Goal: Check status: Check status

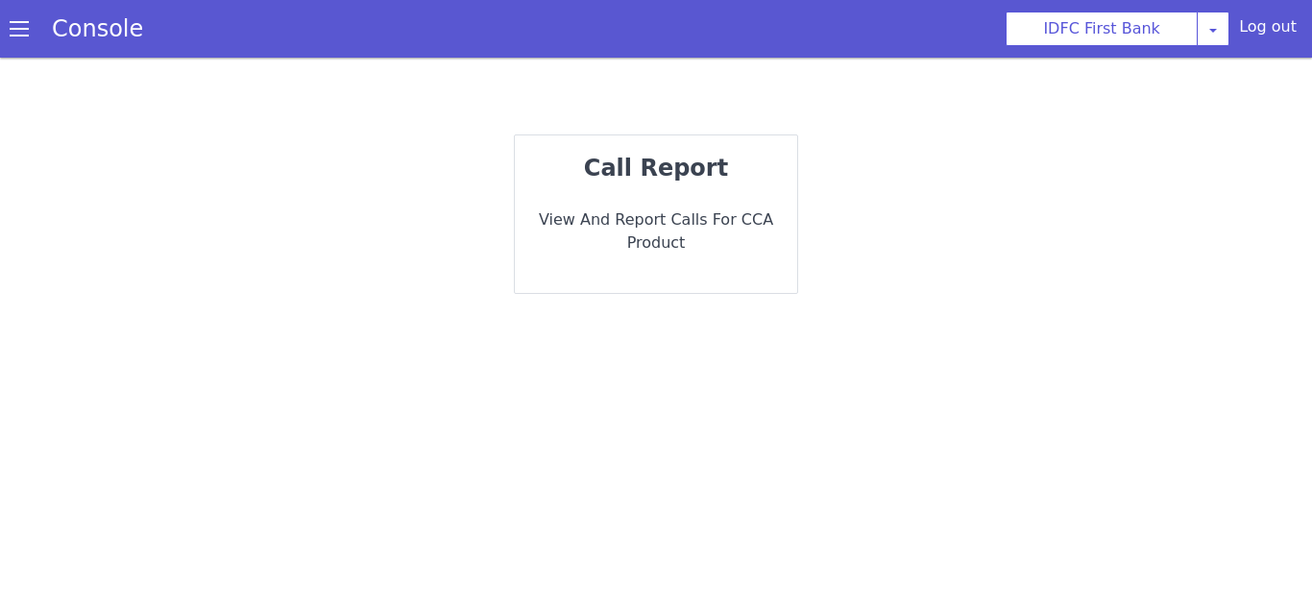
click at [653, 205] on div "call report View and report calls for CCA Product" at bounding box center [659, 214] width 286 height 165
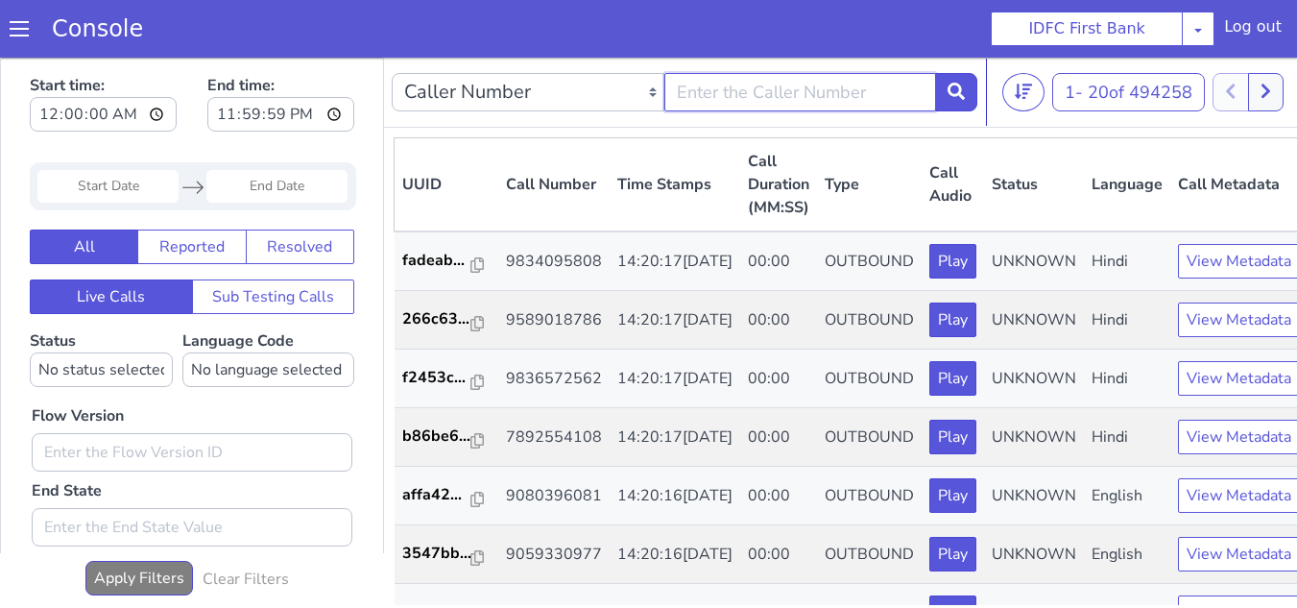
click at [734, 105] on input "text" at bounding box center [801, 92] width 273 height 38
paste input "7358232324"
type input "7358232324"
paste input "Phone9177736393"
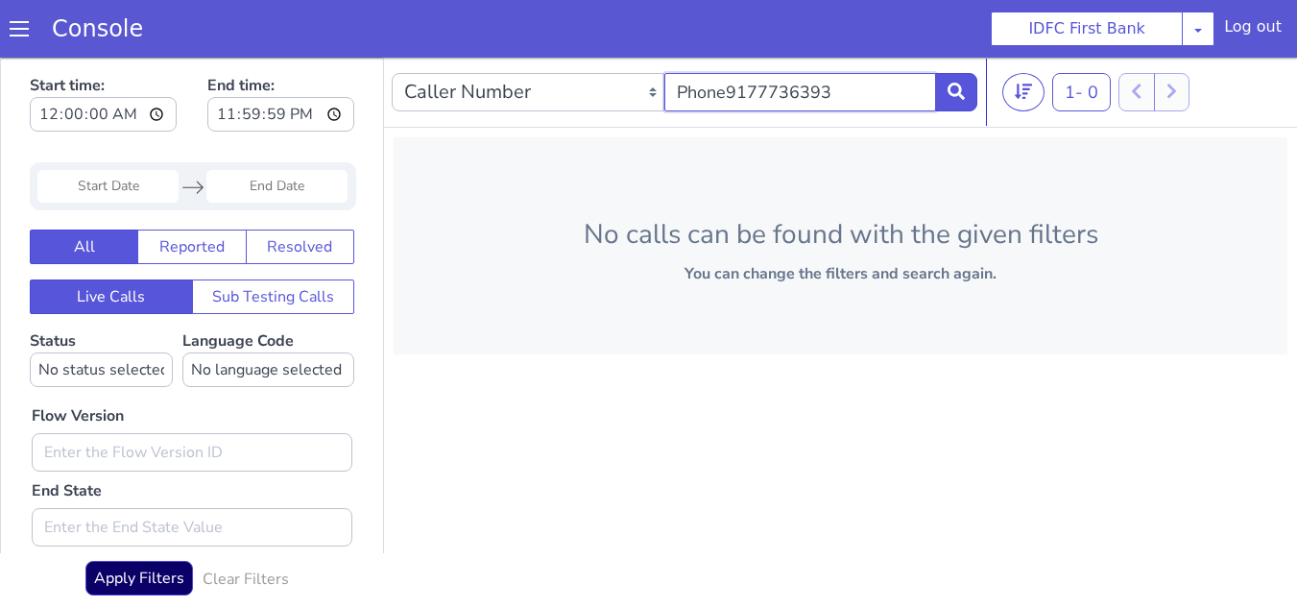
click at [732, 93] on input "Phone9177736393" at bounding box center [801, 92] width 273 height 38
type input "9177736393"
click at [126, 187] on input "Start Date" at bounding box center [107, 186] width 141 height 33
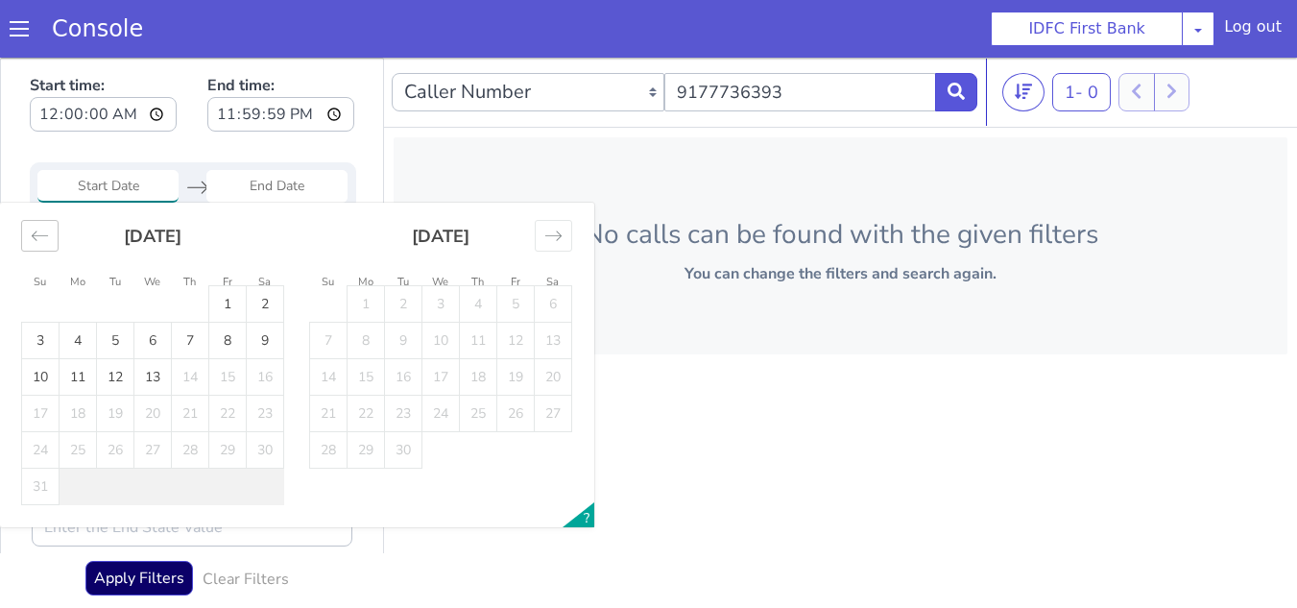
click at [27, 242] on div "Move backward to switch to the previous month." at bounding box center [39, 236] width 37 height 32
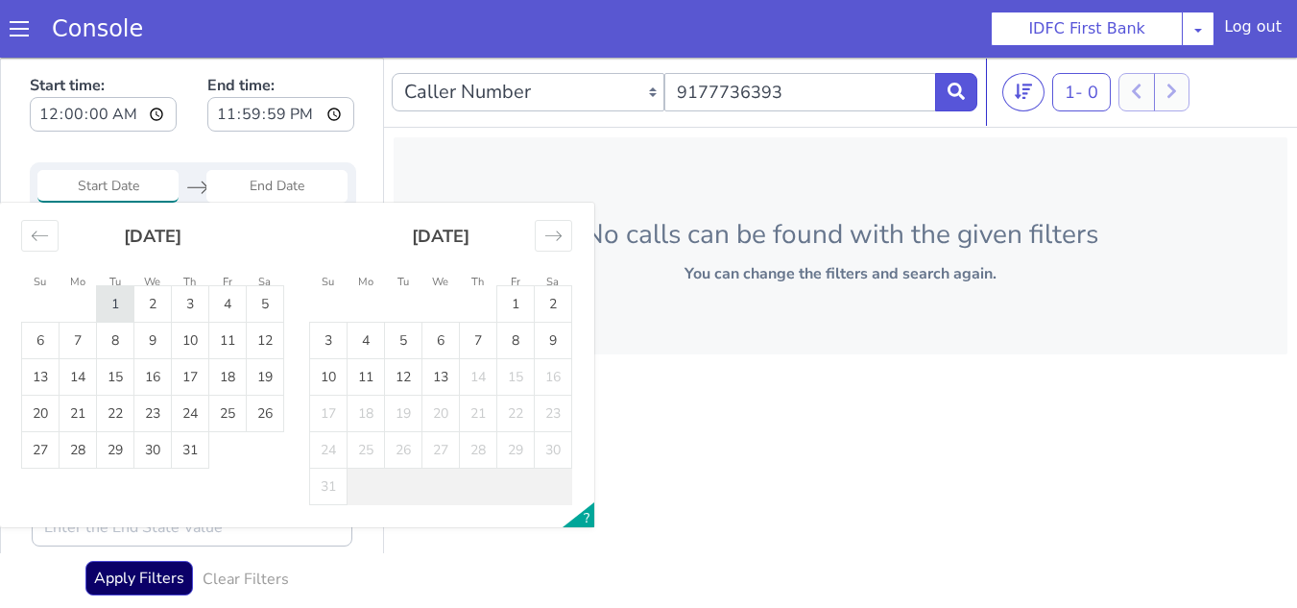
click at [112, 304] on td "1" at bounding box center [115, 304] width 37 height 36
type input "[DATE]"
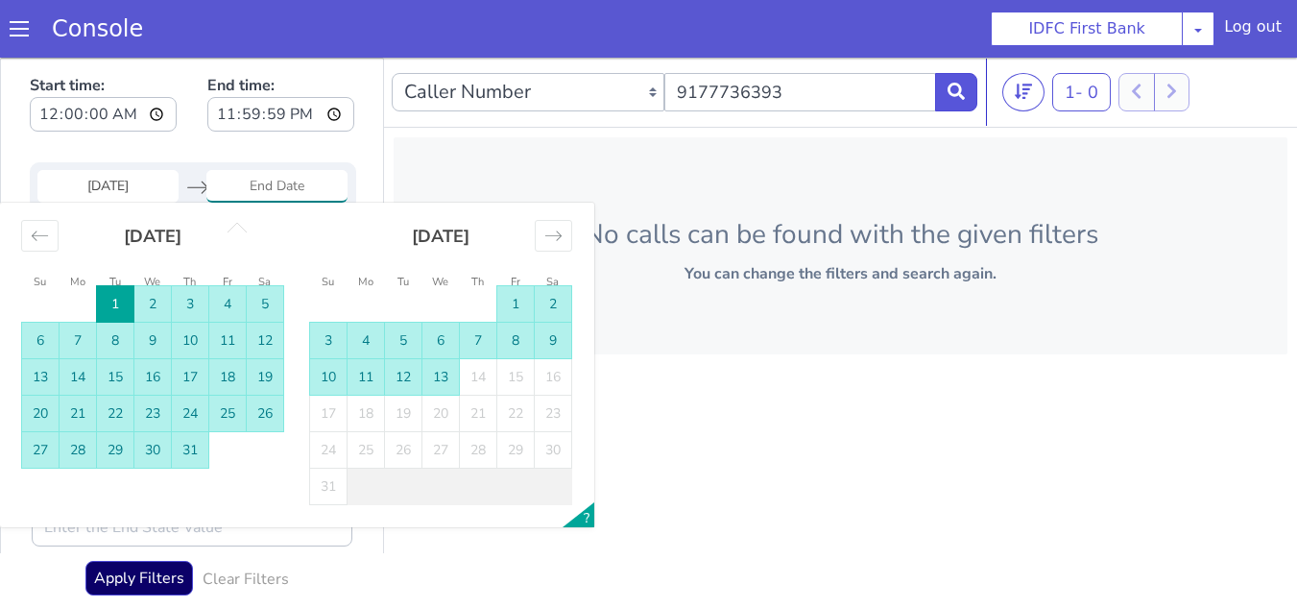
click at [427, 382] on td "13" at bounding box center [441, 377] width 37 height 36
type input "[DATE]"
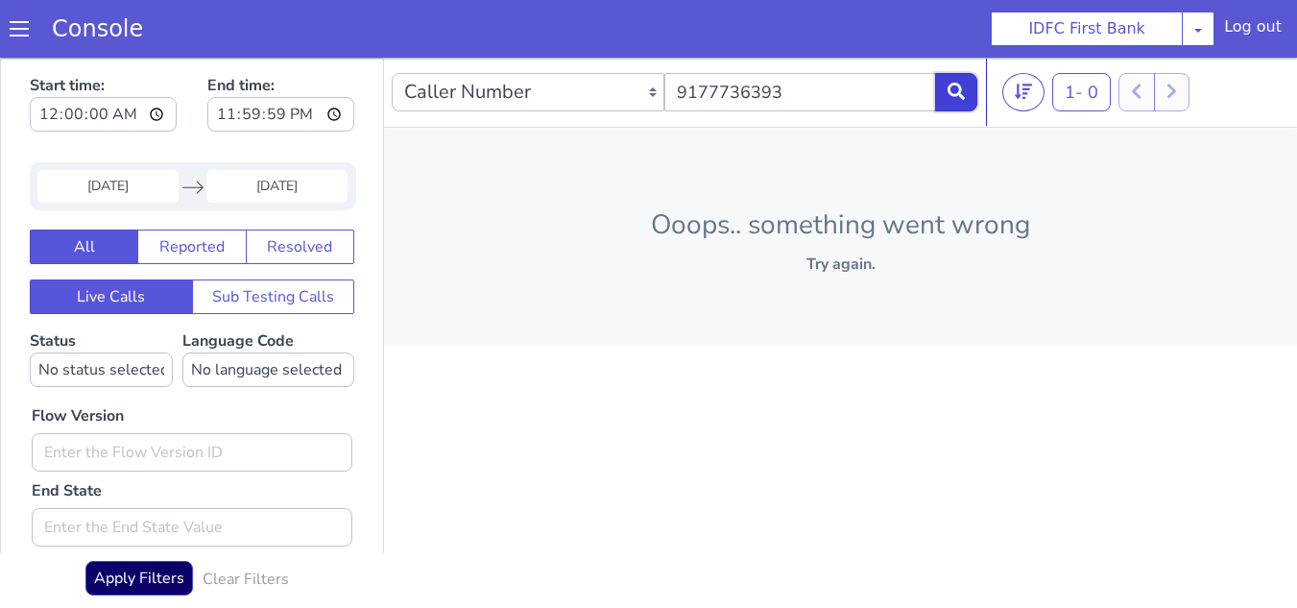
click at [955, 110] on button at bounding box center [956, 92] width 42 height 38
click at [953, 110] on button at bounding box center [956, 92] width 42 height 38
